Goal: Information Seeking & Learning: Learn about a topic

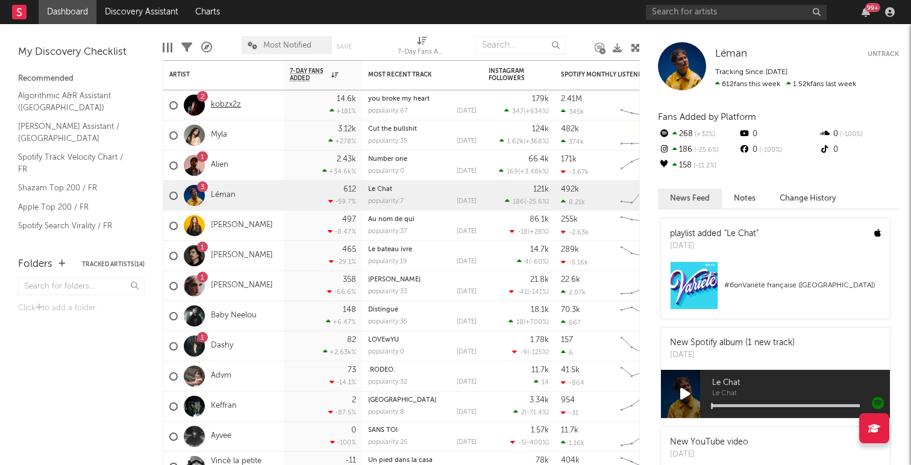
click at [222, 101] on link "kobzx2z" at bounding box center [226, 105] width 30 height 10
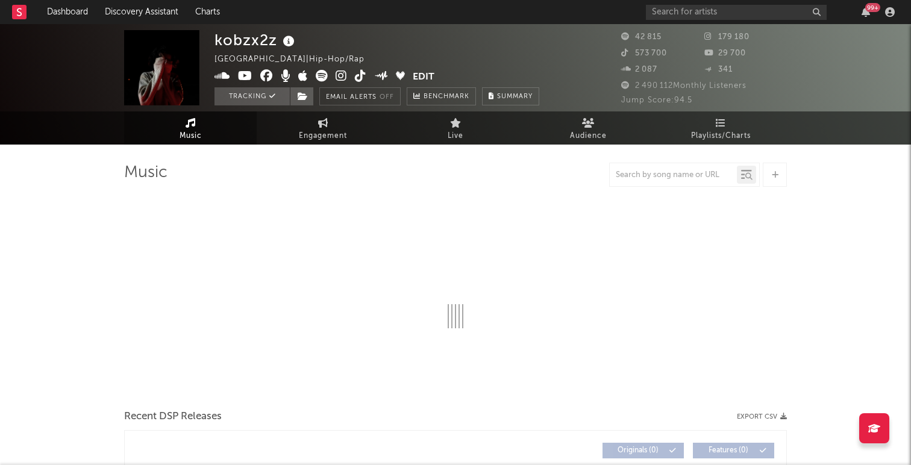
select select "6m"
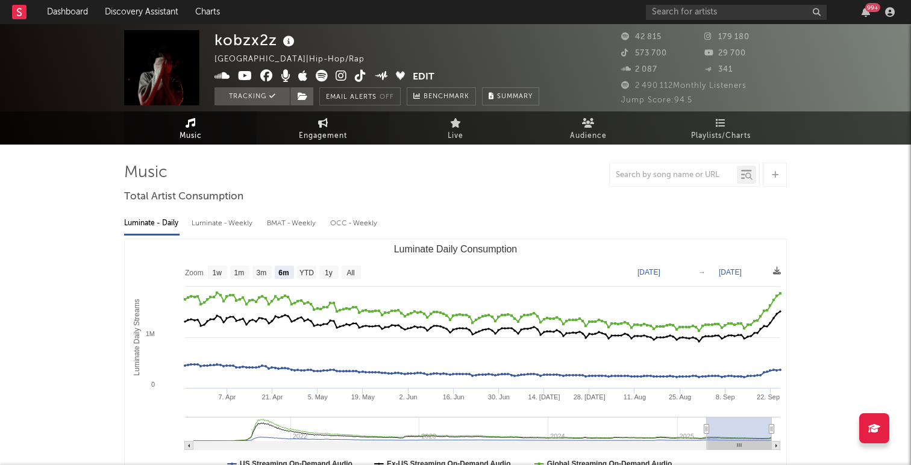
click at [321, 133] on span "Engagement" at bounding box center [323, 136] width 48 height 14
select select "1w"
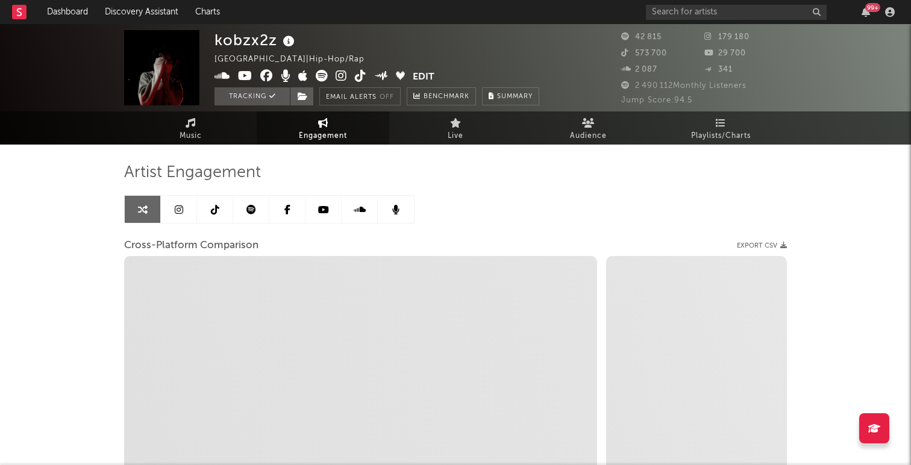
click at [285, 215] on link at bounding box center [287, 209] width 36 height 27
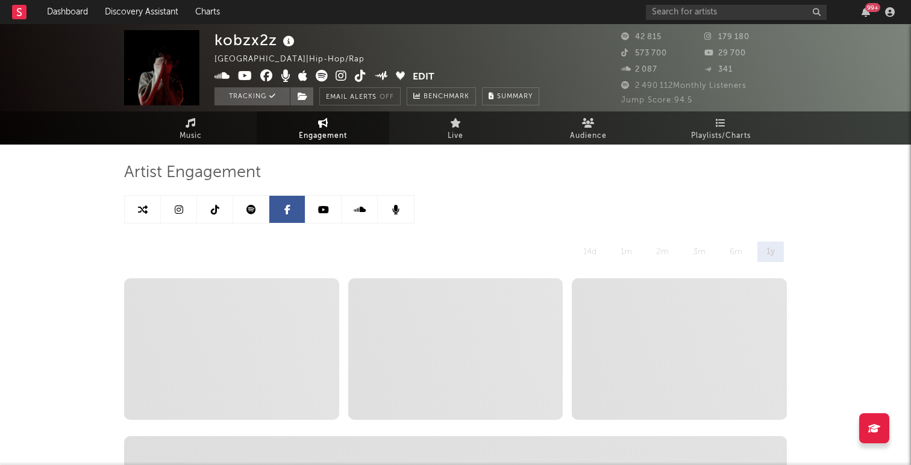
click at [321, 216] on link at bounding box center [324, 209] width 36 height 27
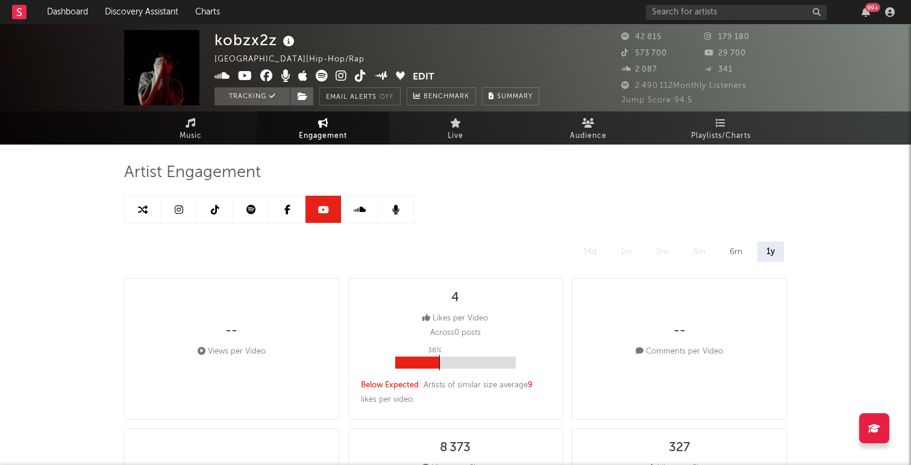
click at [177, 204] on link at bounding box center [179, 209] width 36 height 27
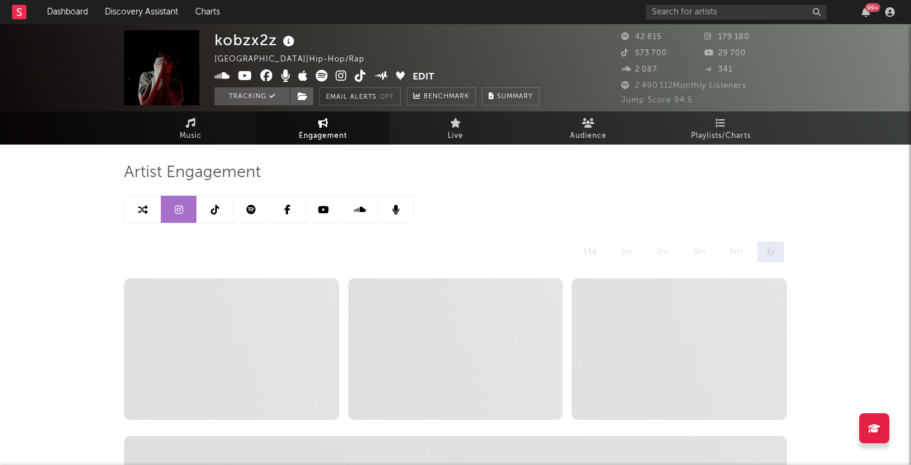
click at [218, 204] on link at bounding box center [215, 209] width 36 height 27
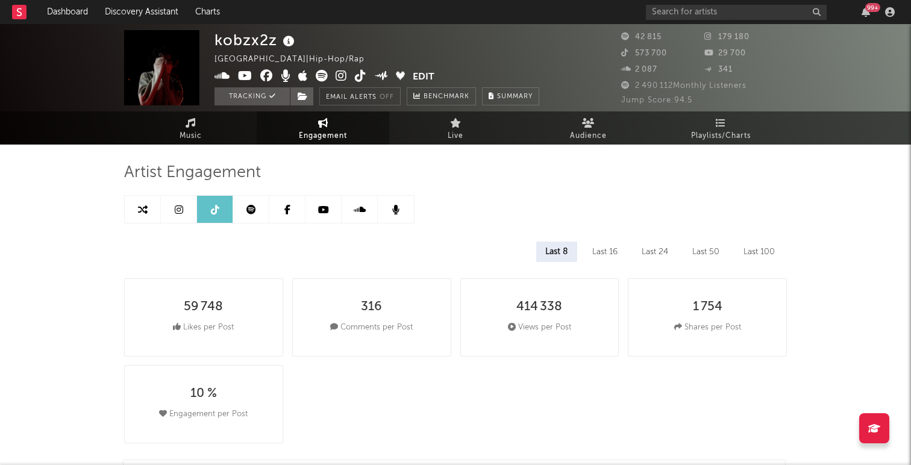
click at [334, 216] on link at bounding box center [324, 209] width 36 height 27
select select "6m"
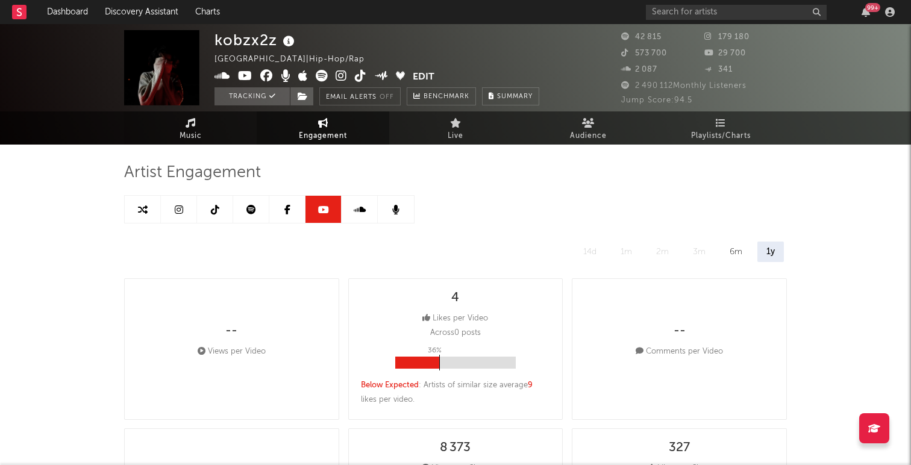
click at [180, 131] on span "Music" at bounding box center [191, 136] width 22 height 14
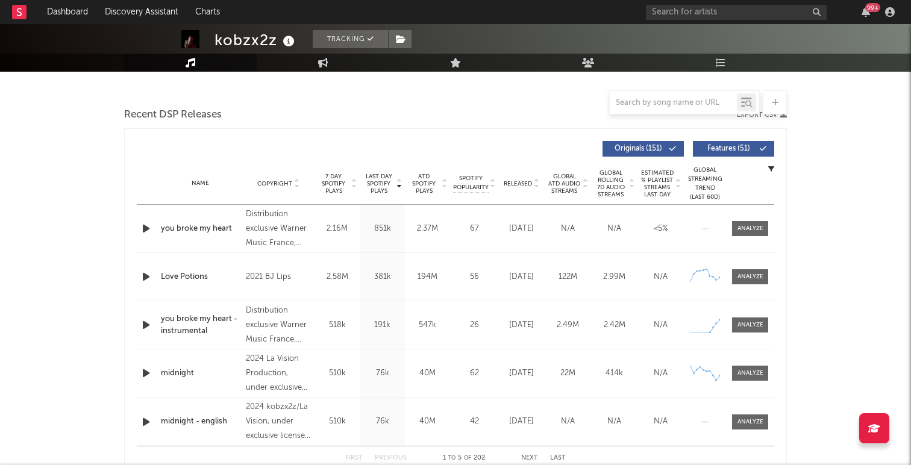
select select "6m"
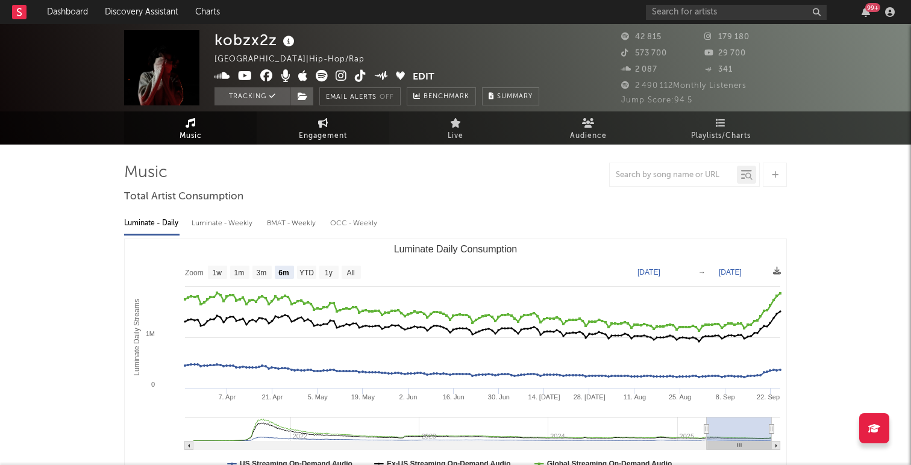
click at [298, 134] on link "Engagement" at bounding box center [323, 127] width 133 height 33
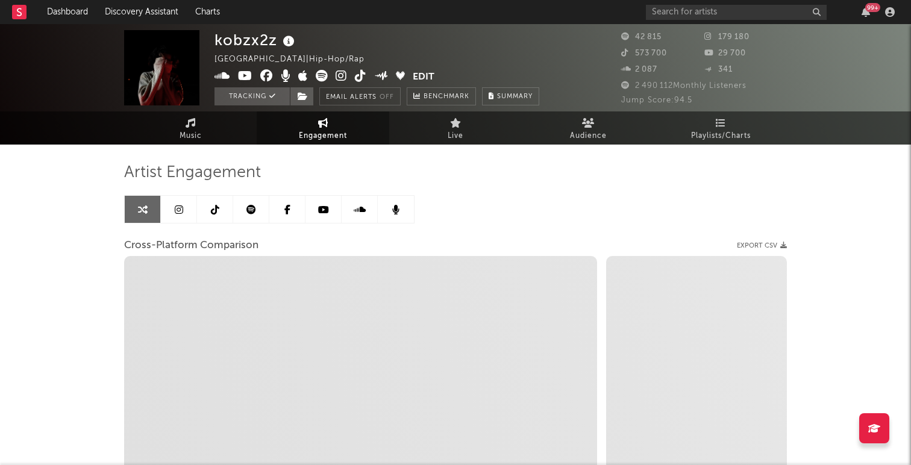
select select "1w"
click at [603, 123] on link "Audience" at bounding box center [588, 127] width 133 height 33
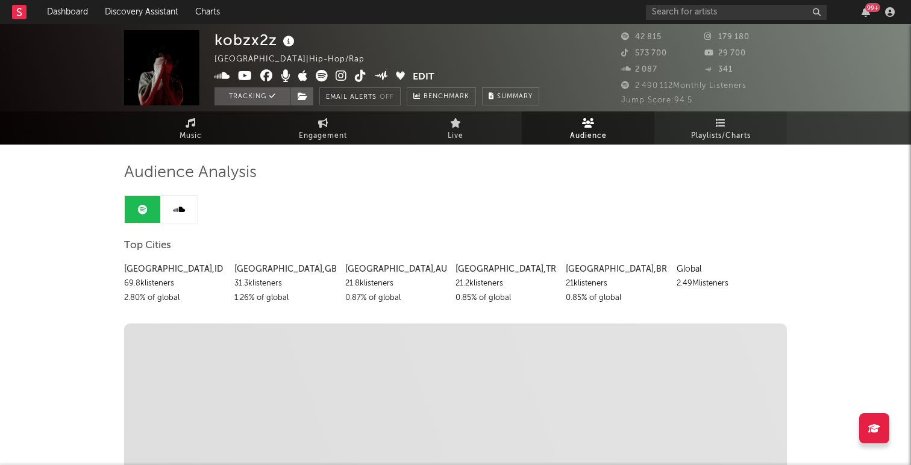
click at [701, 125] on link "Playlists/Charts" at bounding box center [720, 127] width 133 height 33
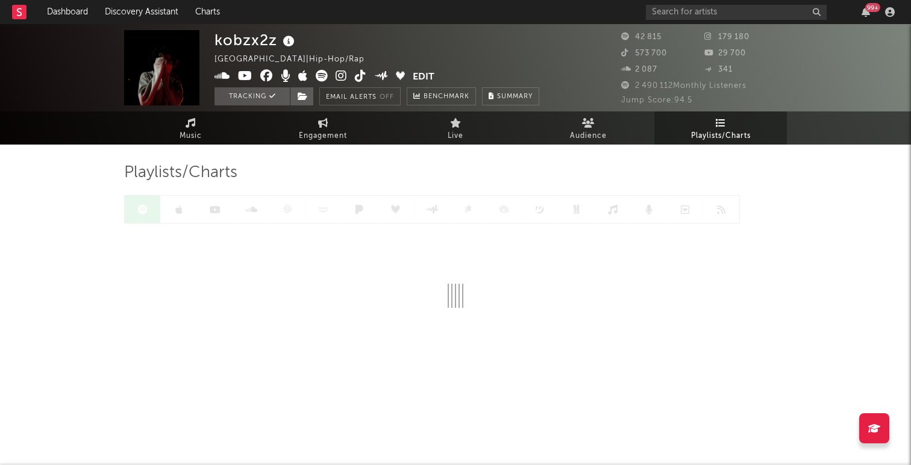
click at [290, 207] on div at bounding box center [432, 209] width 616 height 28
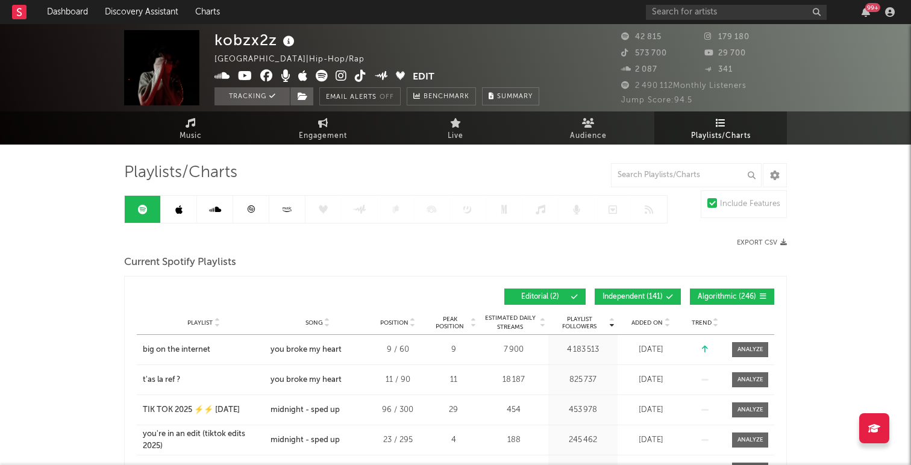
click at [290, 207] on icon at bounding box center [287, 209] width 14 height 9
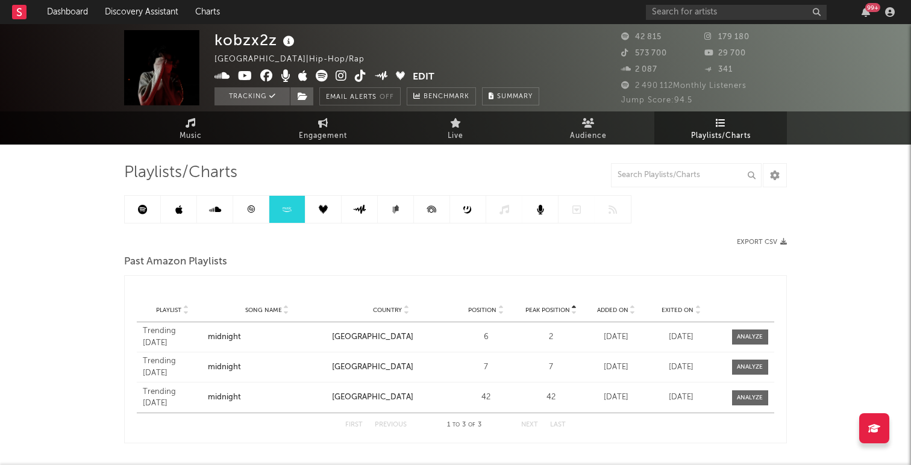
click at [251, 212] on icon at bounding box center [251, 209] width 7 height 7
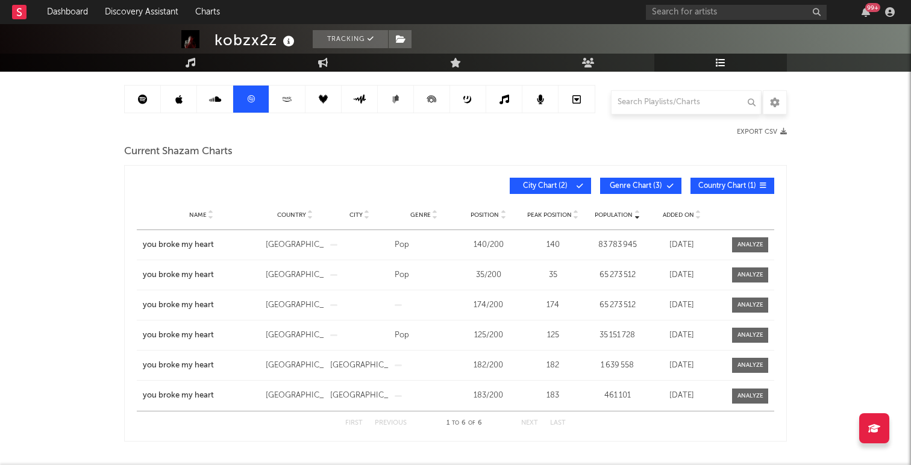
scroll to position [111, 0]
